Goal: Navigation & Orientation: Find specific page/section

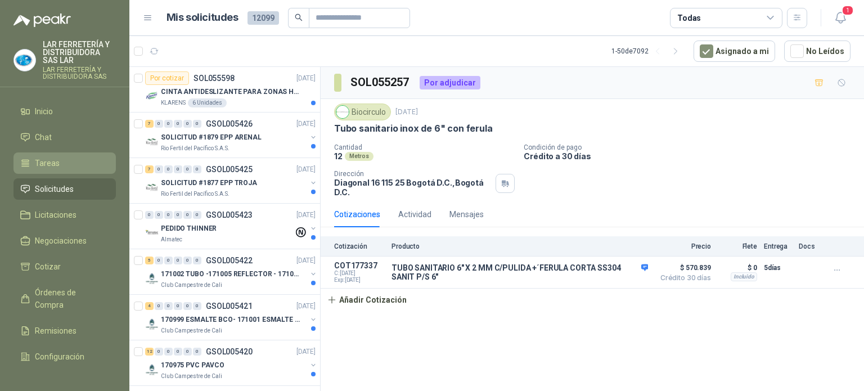
click at [32, 169] on link "Tareas" at bounding box center [65, 162] width 102 height 21
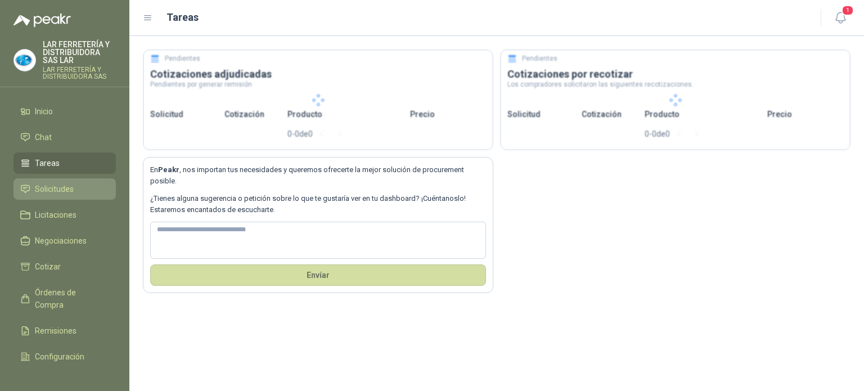
click at [37, 190] on span "Solicitudes" at bounding box center [54, 189] width 39 height 12
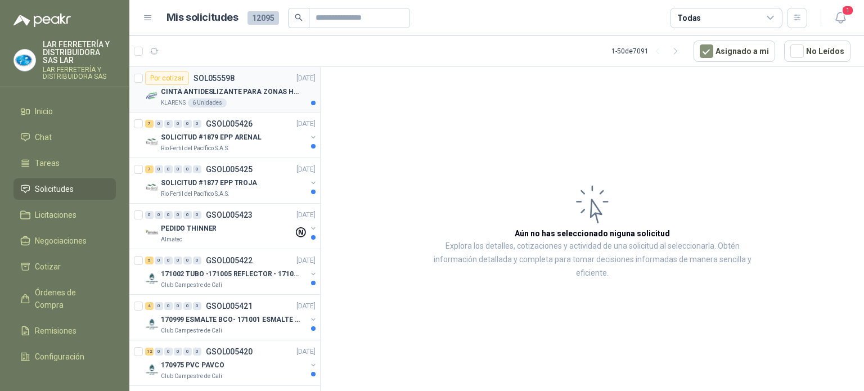
click at [253, 91] on p "CINTA ANTIDESLIZANTE PARA ZONAS HUMEDAS" at bounding box center [231, 92] width 140 height 11
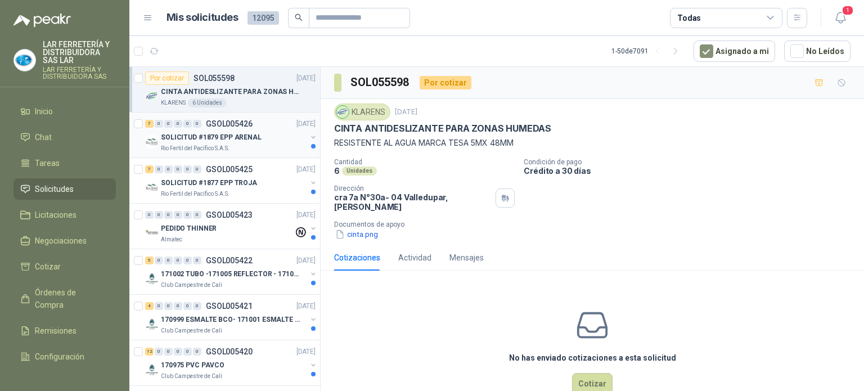
click at [230, 140] on p "SOLICITUD #1879 EPP ARENAL" at bounding box center [211, 137] width 101 height 11
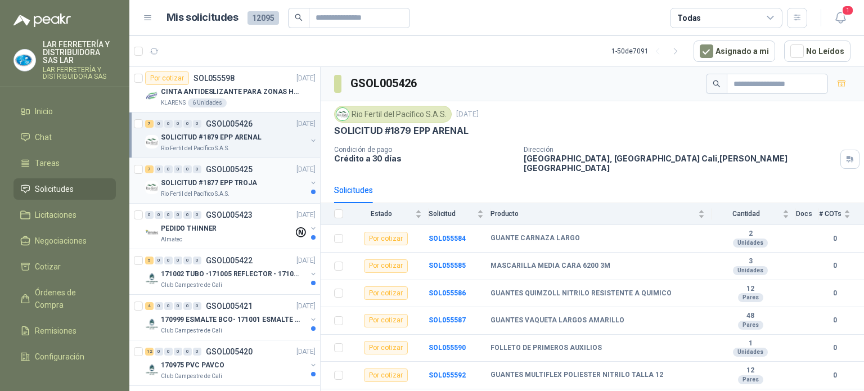
click at [253, 179] on div "SOLICITUD #1877 EPP TROJA" at bounding box center [234, 183] width 146 height 14
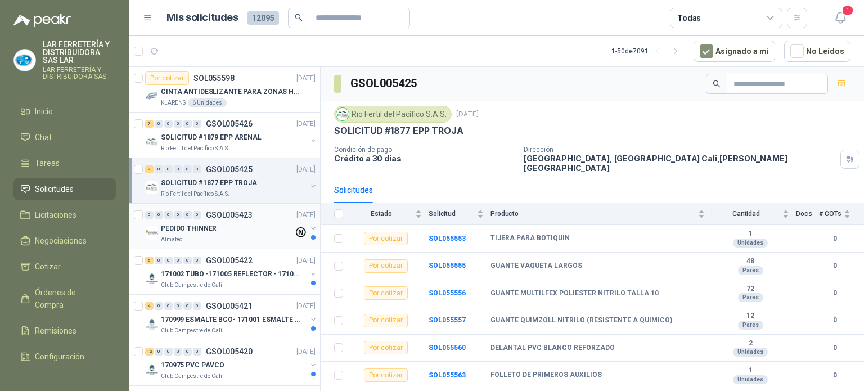
click at [267, 227] on div "PEDIDO THINNER" at bounding box center [227, 229] width 133 height 14
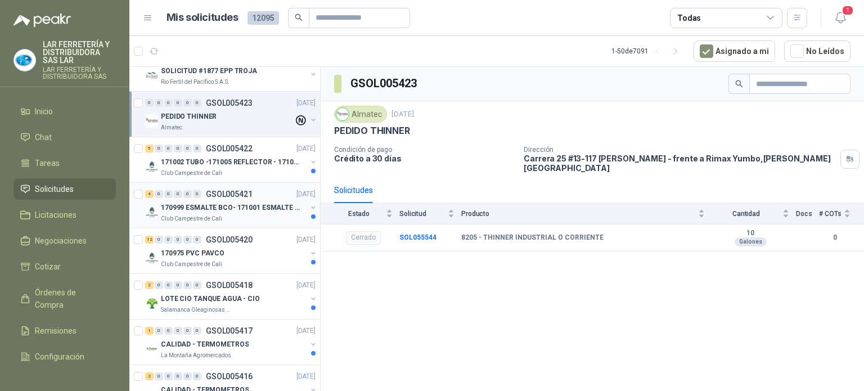
scroll to position [113, 0]
click at [251, 177] on div "5 0 0 0 0 0 GSOL005422 [DATE] 171002 TUBO -171005 REFLECTOR - 171007 PANEL Club…" at bounding box center [224, 160] width 191 height 46
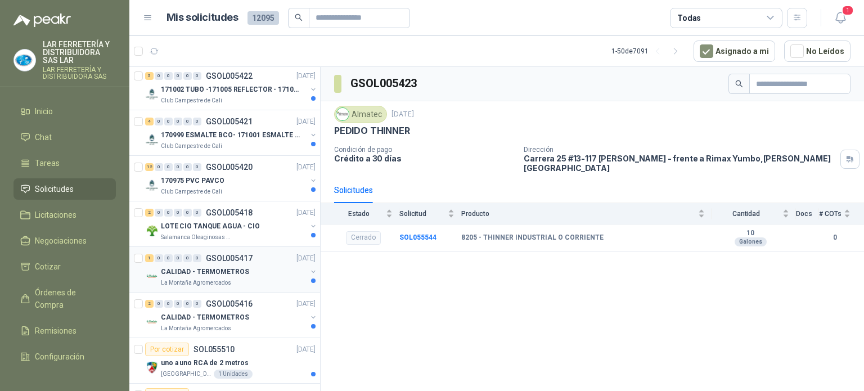
scroll to position [225, 0]
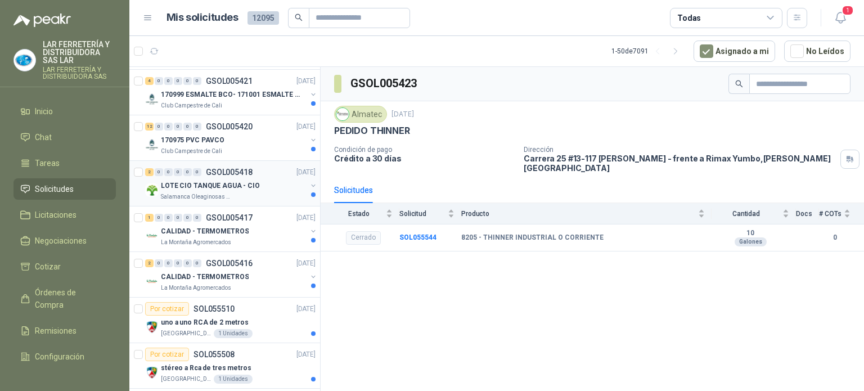
click at [255, 200] on div "Salamanca Oleaginosas SAS" at bounding box center [234, 196] width 146 height 9
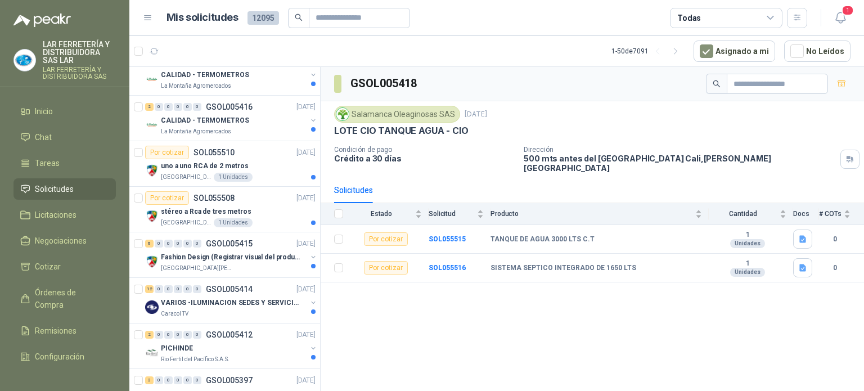
scroll to position [394, 0]
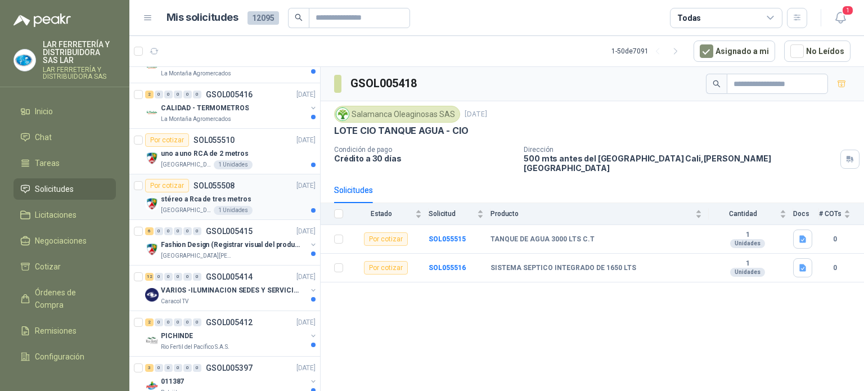
click at [262, 206] on div "[GEOGRAPHIC_DATA][PERSON_NAME]" at bounding box center [238, 210] width 155 height 9
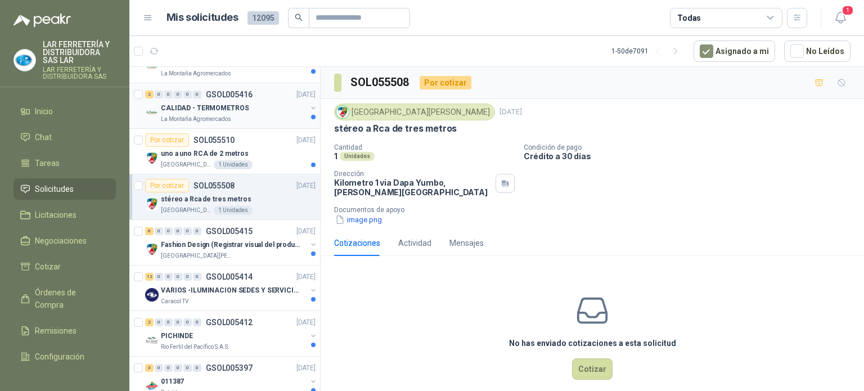
click at [255, 106] on div "CALIDAD - TERMOMETROS" at bounding box center [234, 108] width 146 height 14
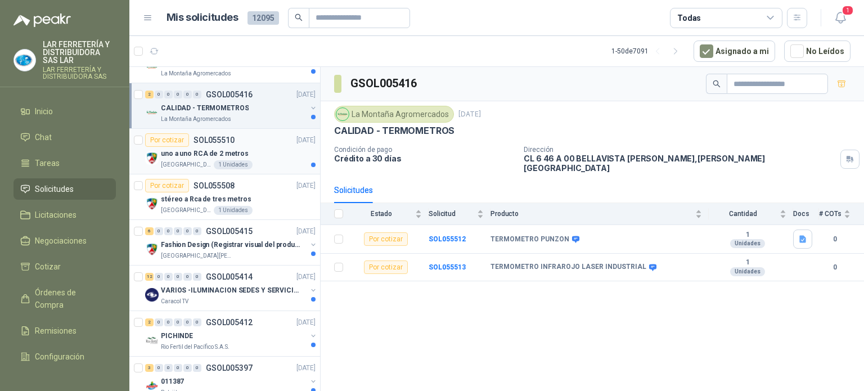
click at [268, 141] on div "Por cotizar SOL055510 [DATE]" at bounding box center [230, 140] width 170 height 14
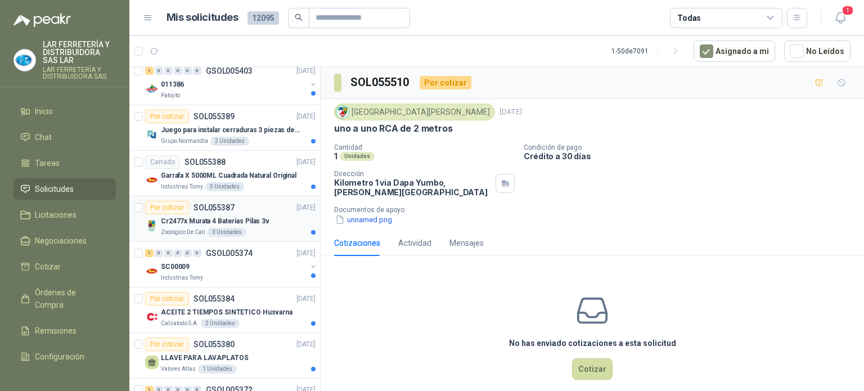
scroll to position [844, 0]
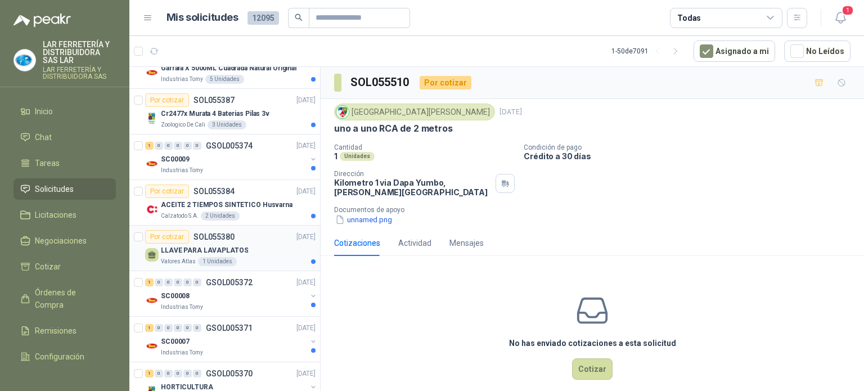
click at [236, 251] on p "LLAVE PARA LAVAPLATOS" at bounding box center [204, 250] width 87 height 11
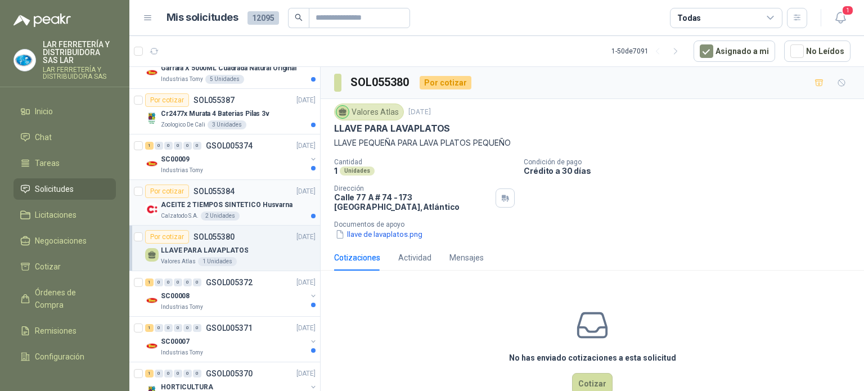
click at [262, 214] on div "Calzatodo S.A. 2 Unidades" at bounding box center [238, 216] width 155 height 9
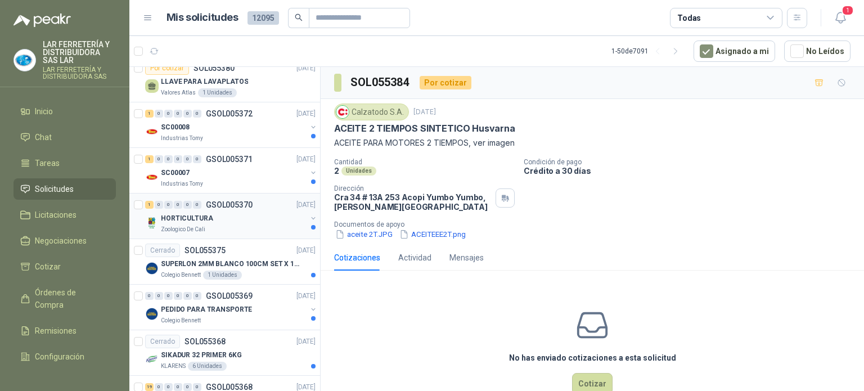
scroll to position [956, 0]
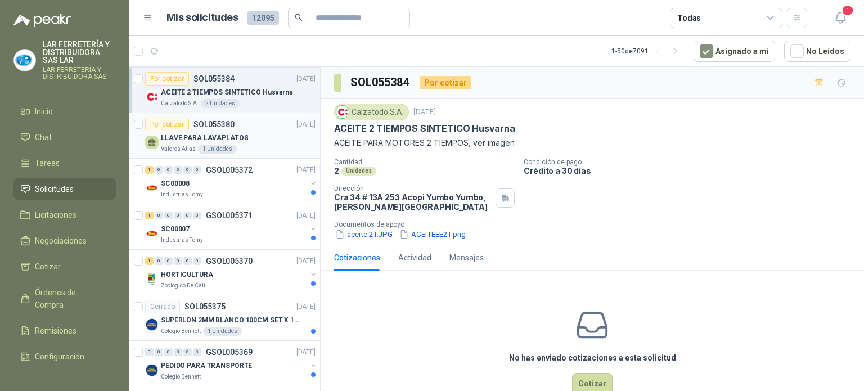
click at [249, 131] on div "LLAVE PARA LAVAPLATOS" at bounding box center [238, 138] width 155 height 14
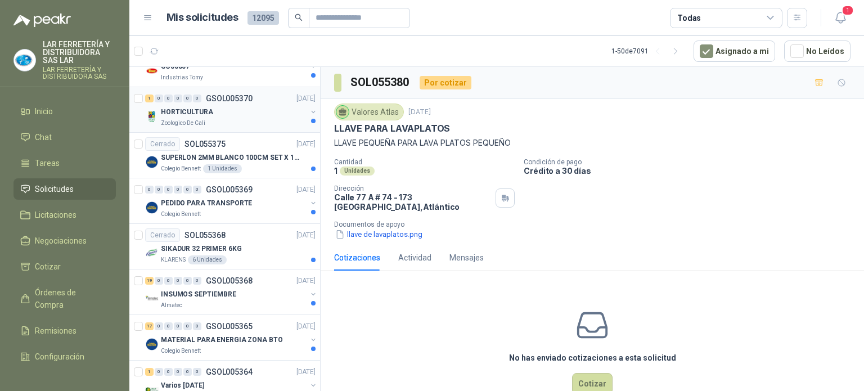
scroll to position [1125, 0]
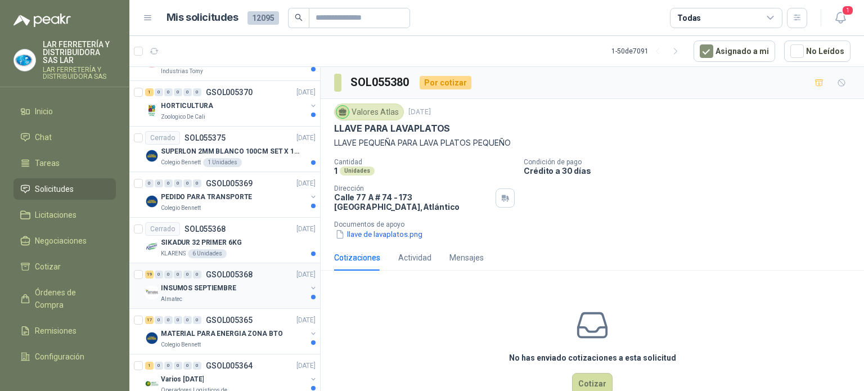
click at [243, 281] on div "INSUMOS SEPTIEMBRE" at bounding box center [234, 288] width 146 height 14
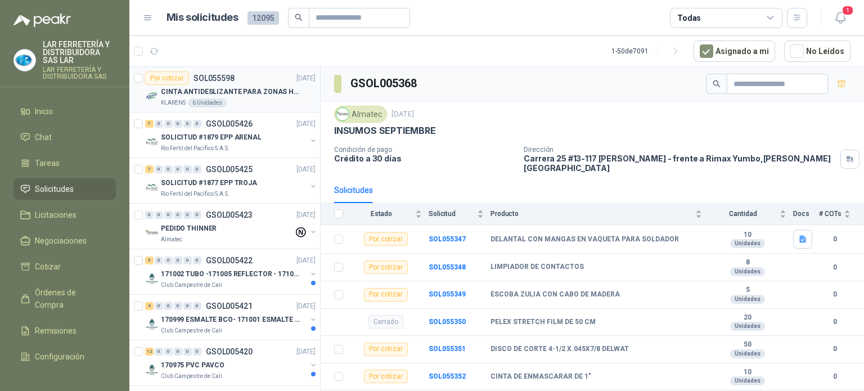
click at [232, 88] on p "CINTA ANTIDESLIZANTE PARA ZONAS HUMEDAS" at bounding box center [231, 92] width 140 height 11
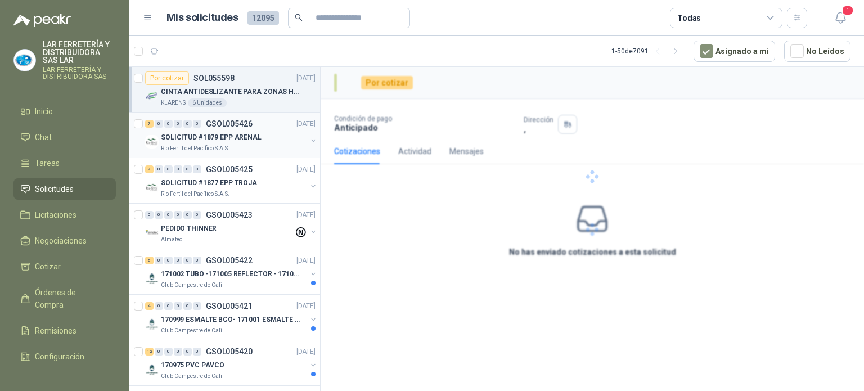
click at [253, 143] on div "SOLICITUD #1879 EPP ARENAL" at bounding box center [234, 138] width 146 height 14
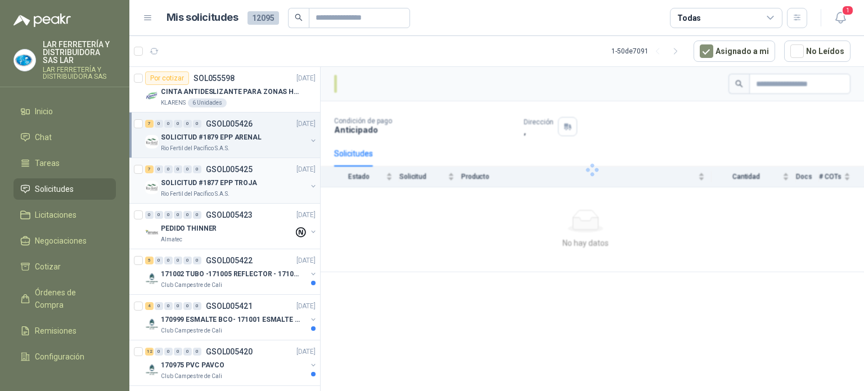
click at [248, 170] on p "GSOL005425" at bounding box center [229, 169] width 47 height 8
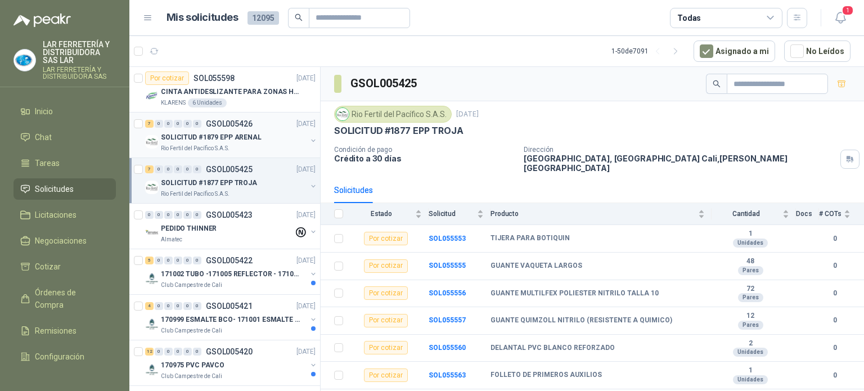
click at [245, 141] on p "SOLICITUD #1879 EPP ARENAL" at bounding box center [211, 137] width 101 height 11
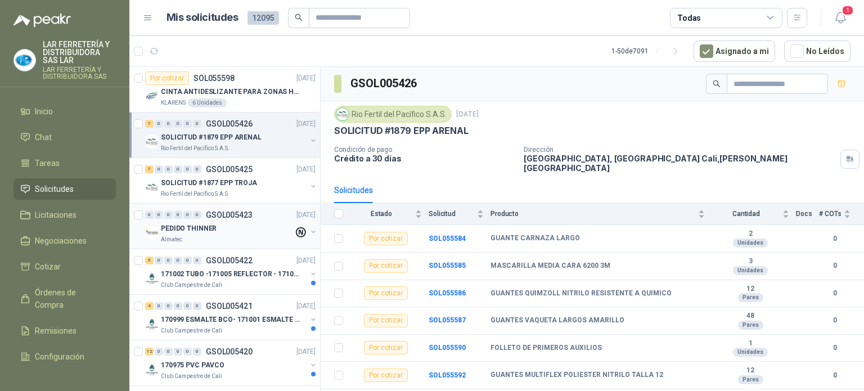
click at [230, 227] on div "PEDIDO THINNER" at bounding box center [227, 229] width 133 height 14
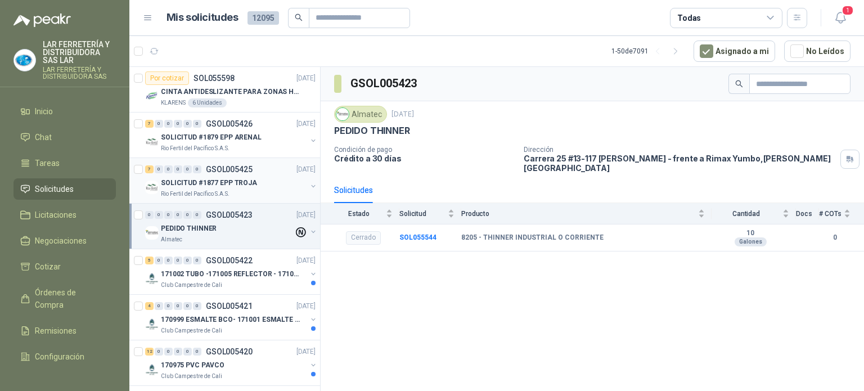
click at [218, 169] on p "GSOL005425" at bounding box center [229, 169] width 47 height 8
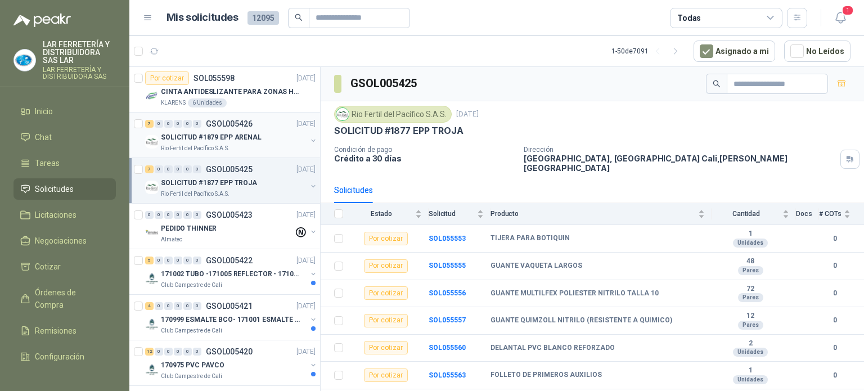
click at [229, 147] on div "Rio Fertil del Pacífico S.A.S." at bounding box center [234, 148] width 146 height 9
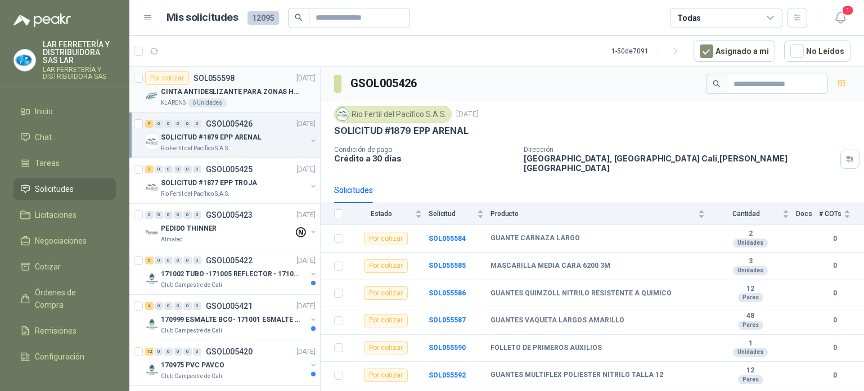
click at [241, 93] on p "CINTA ANTIDESLIZANTE PARA ZONAS HUMEDAS" at bounding box center [231, 92] width 140 height 11
